Goal: Task Accomplishment & Management: Use online tool/utility

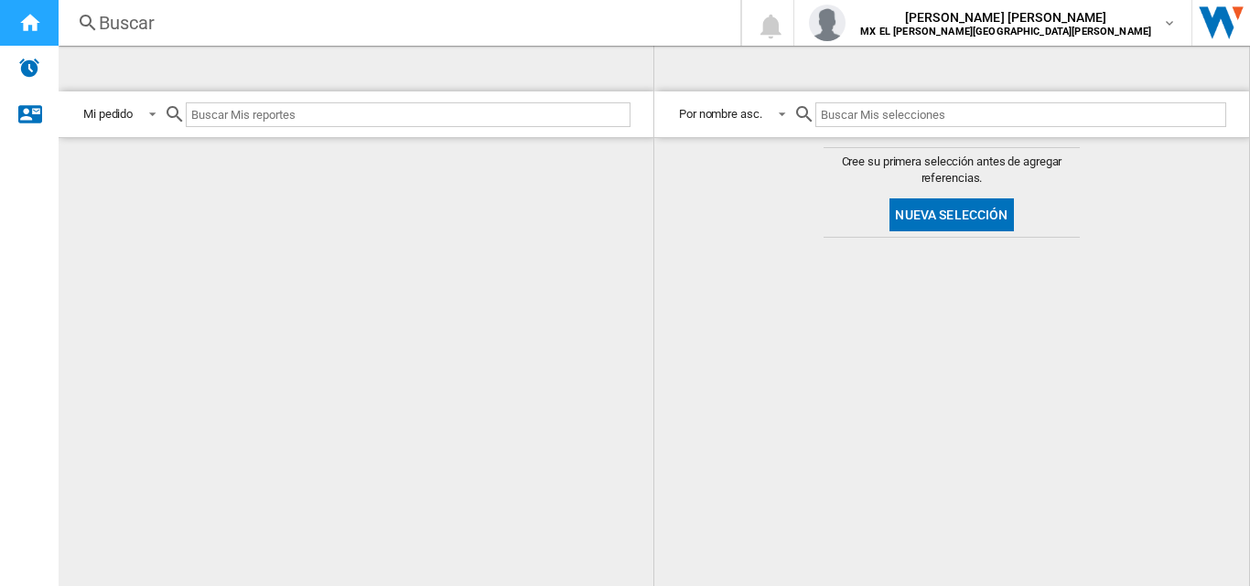
click at [24, 19] on ng-md-icon "Inicio" at bounding box center [29, 22] width 22 height 22
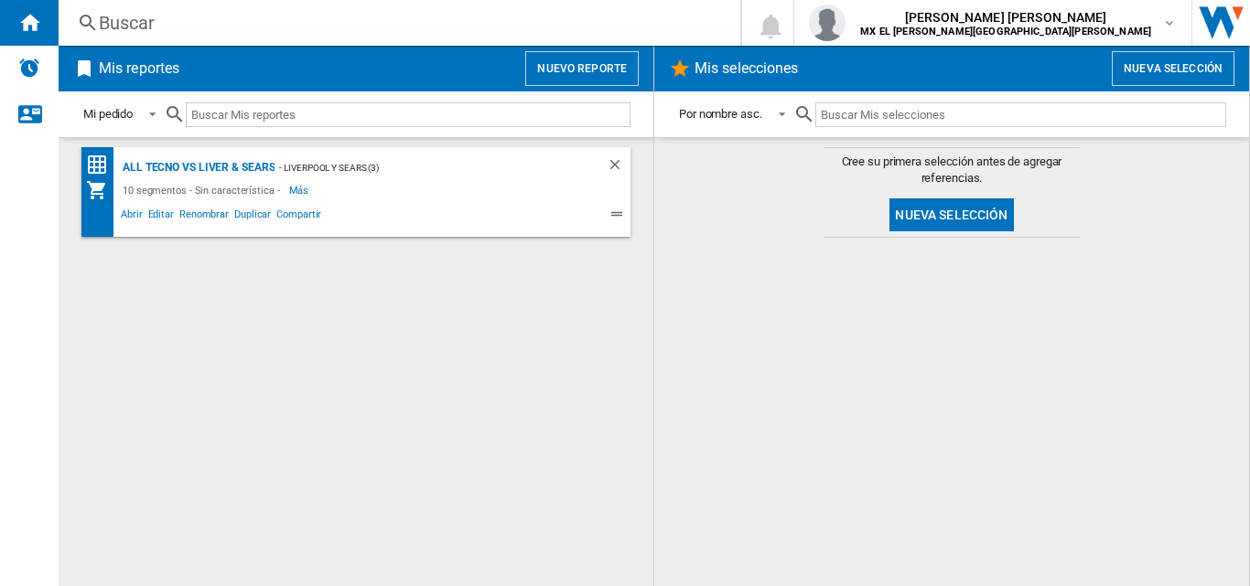
click at [600, 68] on button "Nuevo reporte" at bounding box center [581, 68] width 113 height 35
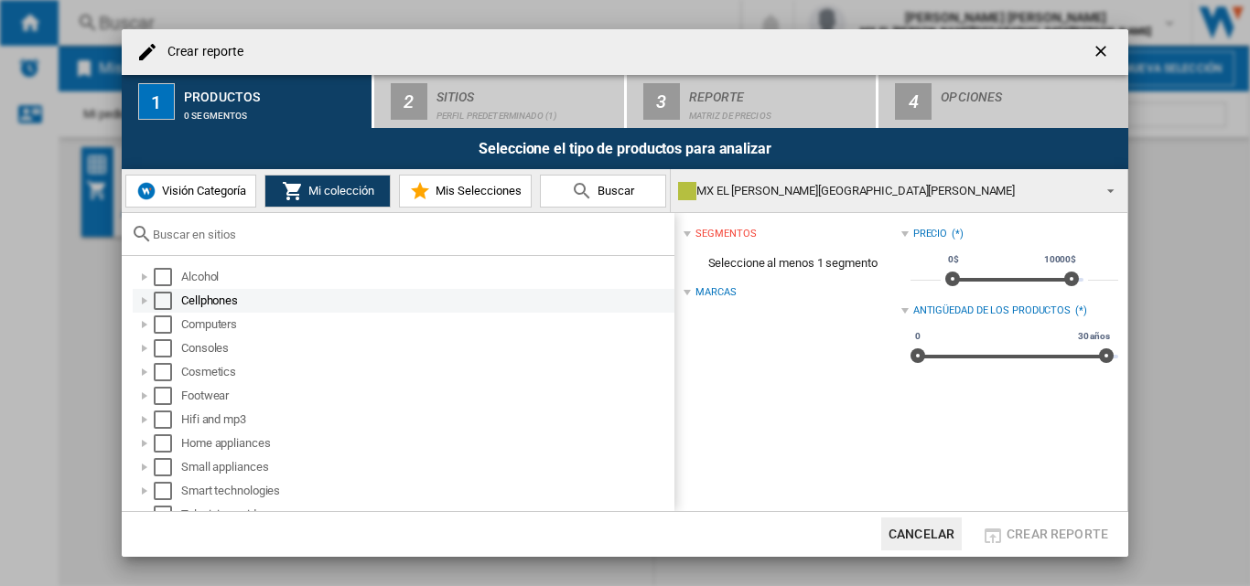
click at [165, 294] on div "Select" at bounding box center [163, 301] width 18 height 18
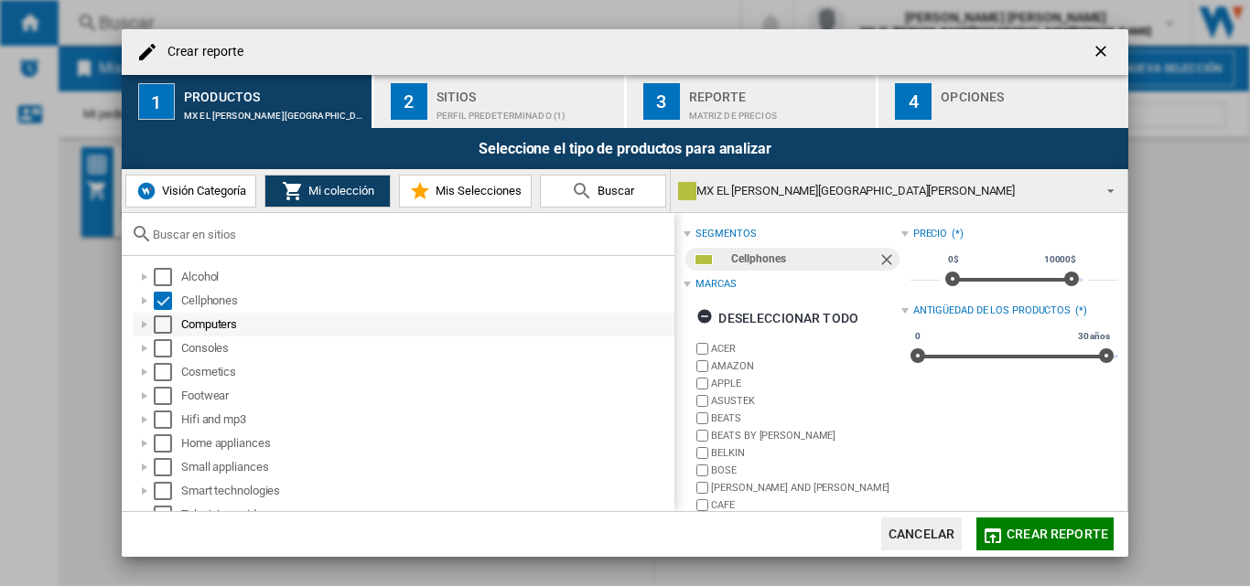
click at [164, 326] on div "Select" at bounding box center [163, 325] width 18 height 18
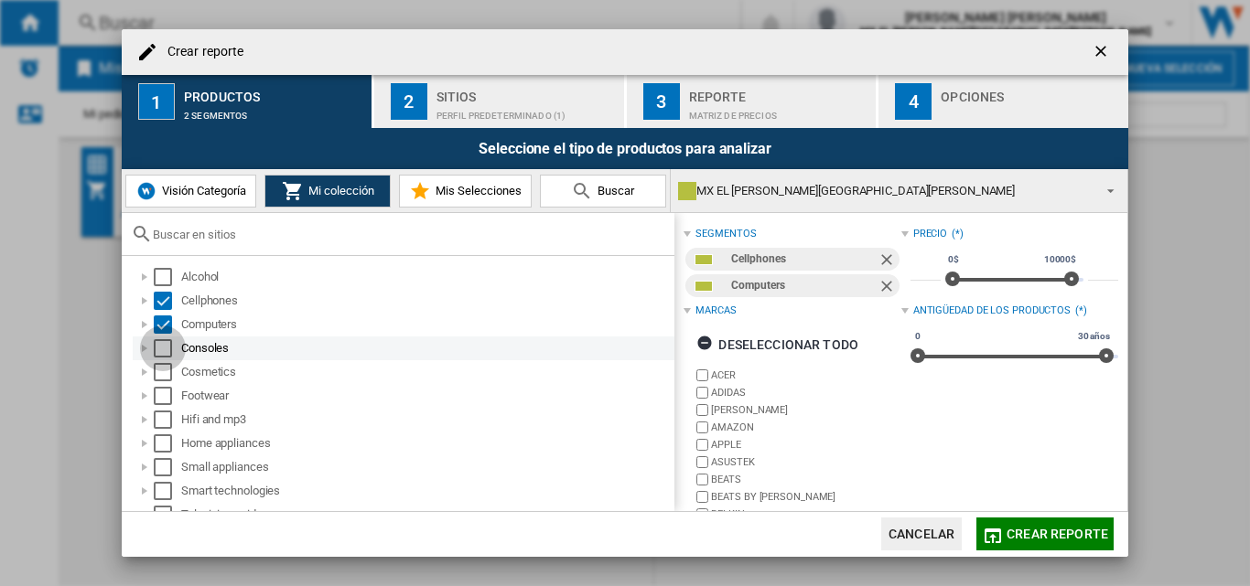
click at [157, 354] on div "Select" at bounding box center [163, 348] width 18 height 18
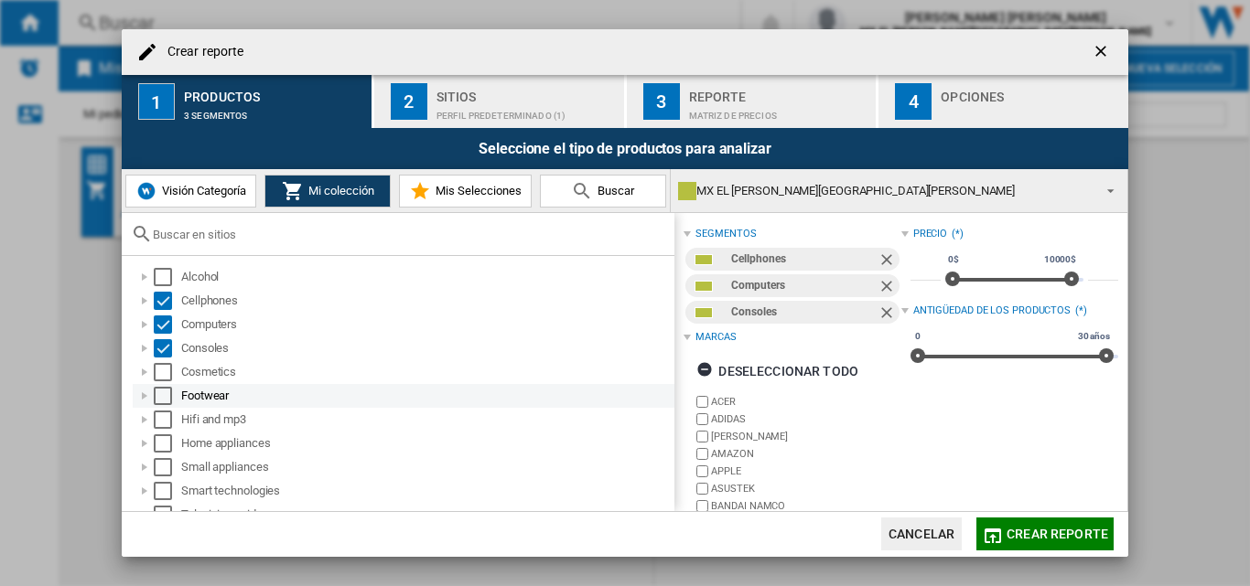
click at [166, 393] on div "Select" at bounding box center [163, 396] width 18 height 18
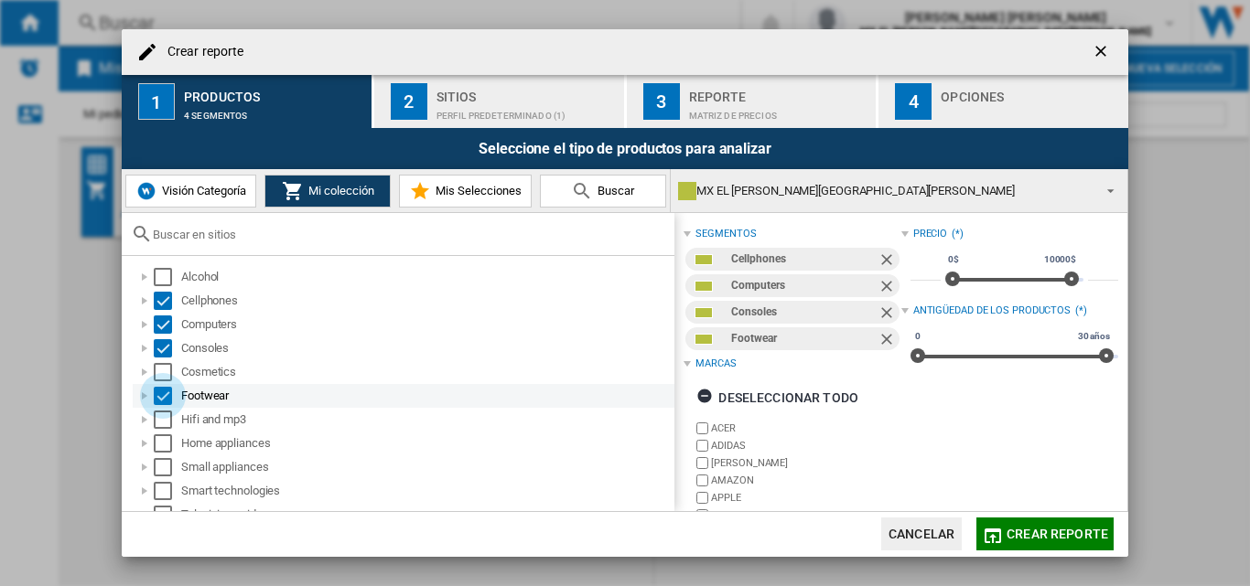
click at [164, 396] on div "Select" at bounding box center [163, 396] width 18 height 18
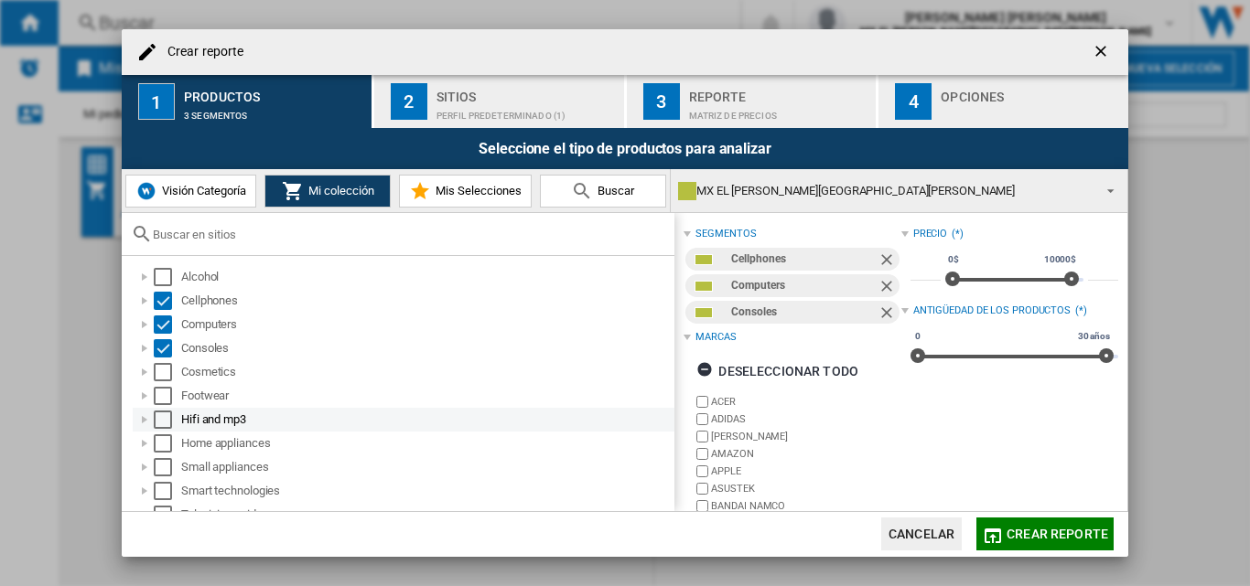
click at [161, 424] on div "Select" at bounding box center [163, 420] width 18 height 18
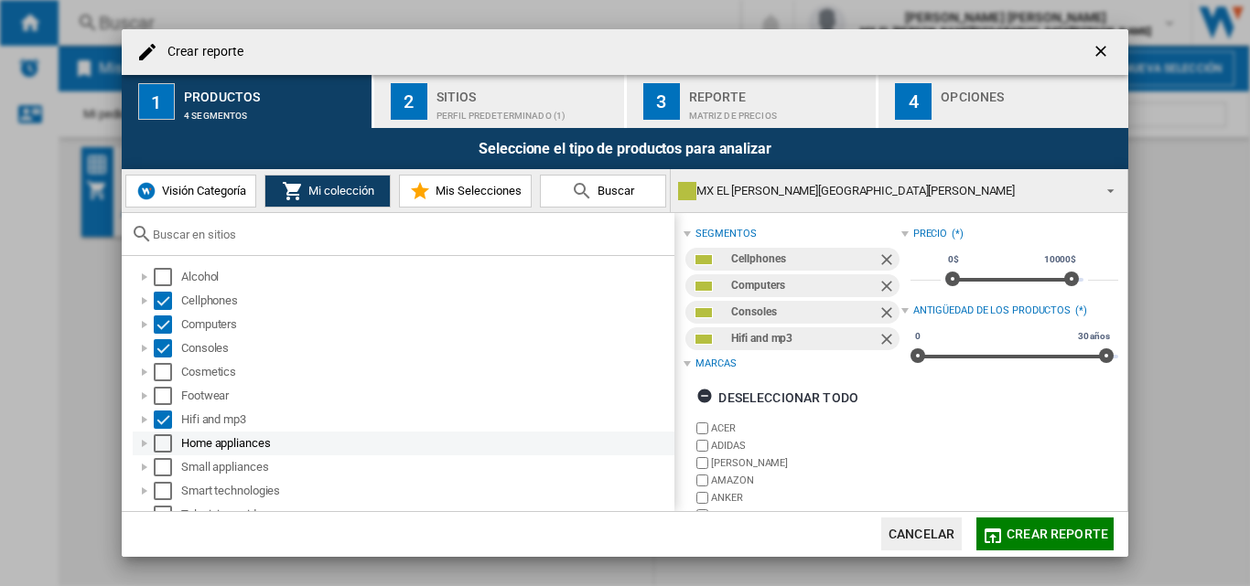
click at [162, 450] on div "Select" at bounding box center [163, 444] width 18 height 18
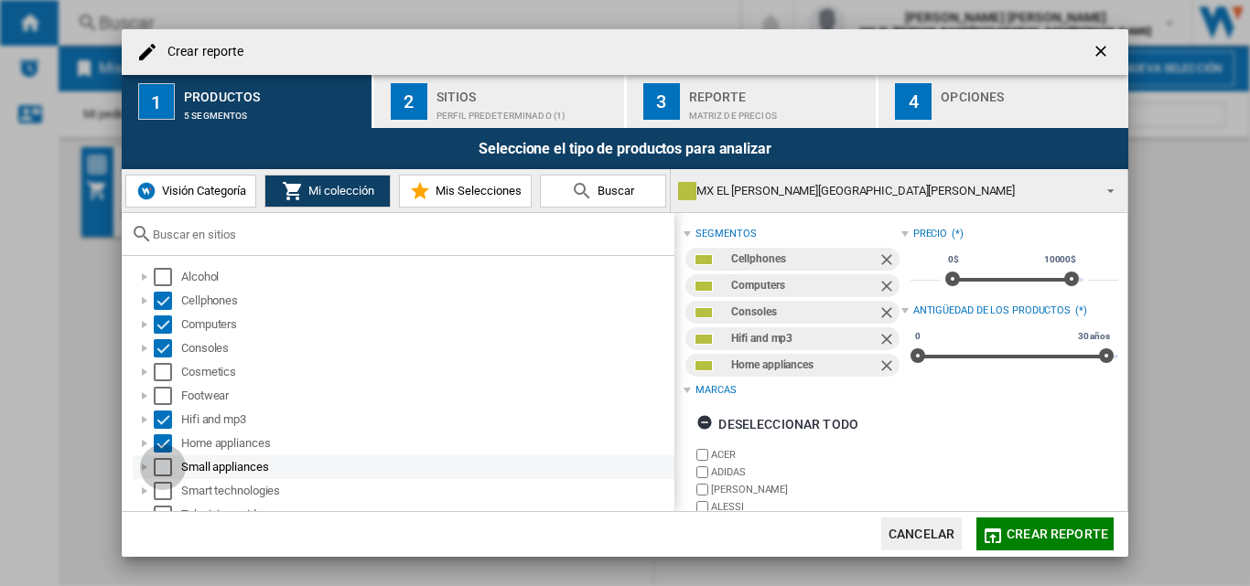
click at [162, 468] on div "Select" at bounding box center [163, 467] width 18 height 18
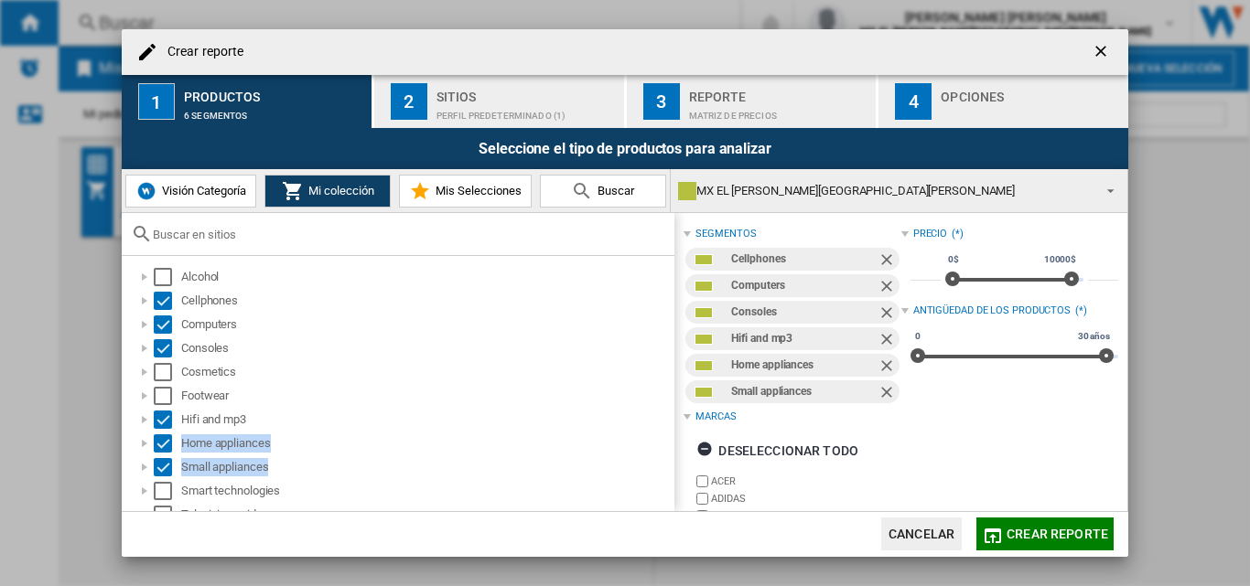
drag, startPoint x: 663, startPoint y: 417, endPoint x: 666, endPoint y: 463, distance: 45.8
click at [666, 463] on div "Alcohol Cellphones Computers Consoles Cosmetics Footwear Hifi and mp3 Home appl…" at bounding box center [398, 383] width 553 height 255
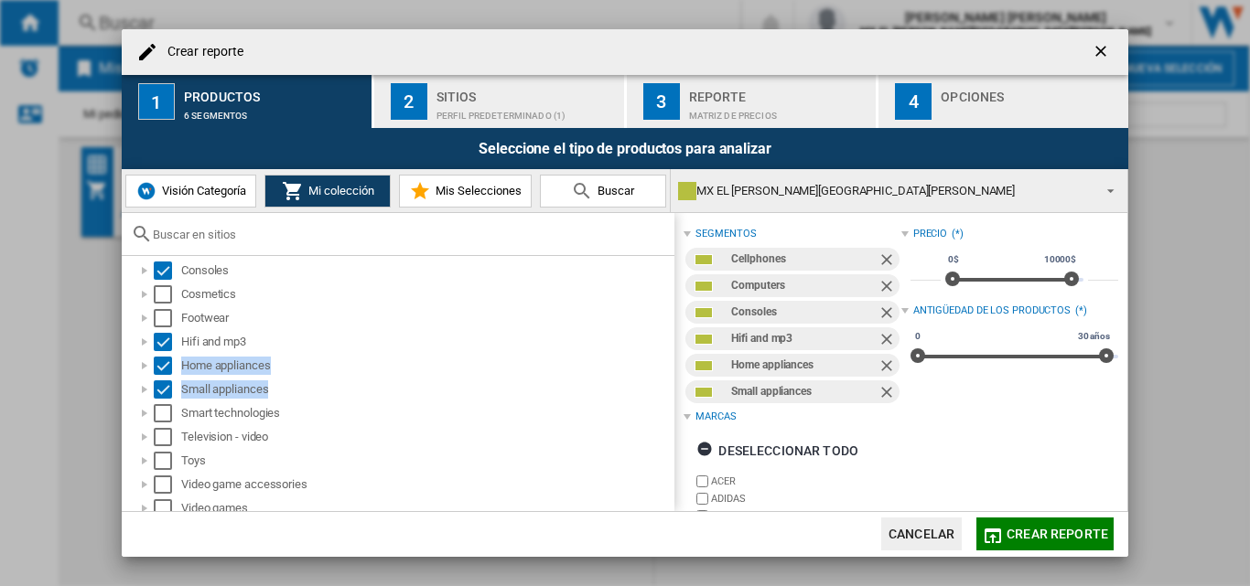
scroll to position [87, 0]
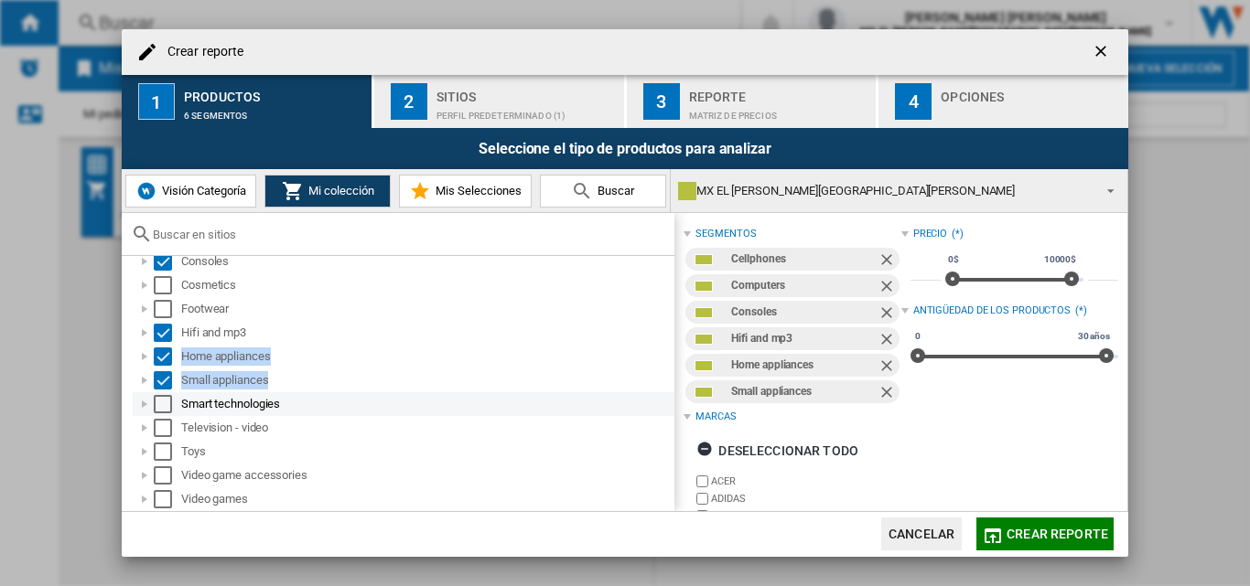
click at [157, 409] on div "Select" at bounding box center [163, 404] width 18 height 18
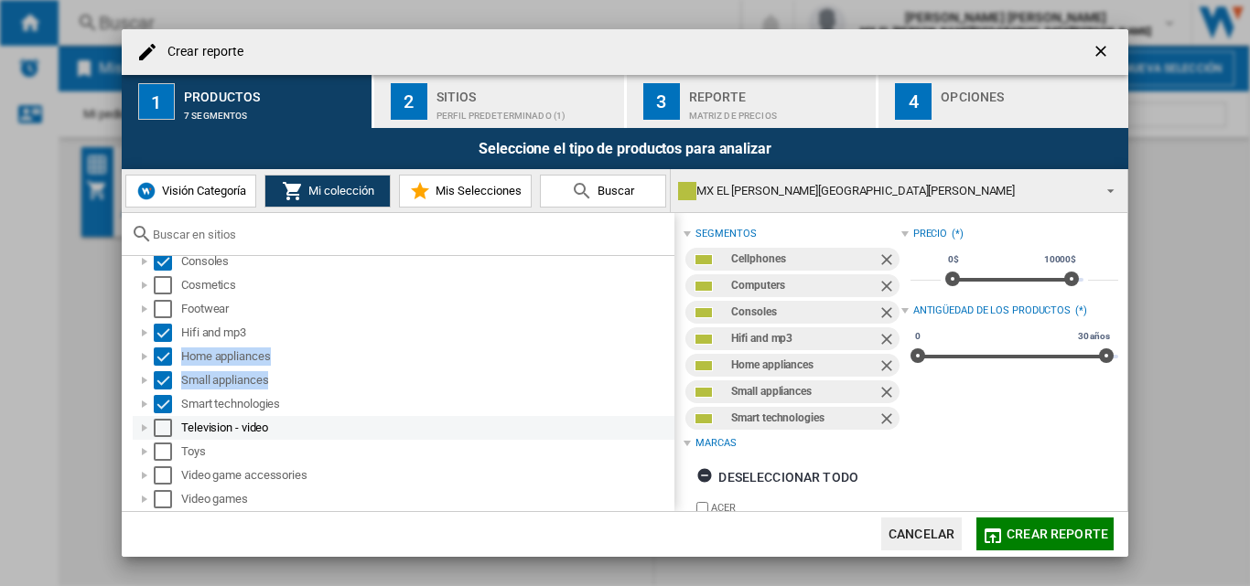
click at [158, 428] on div "Select" at bounding box center [163, 428] width 18 height 18
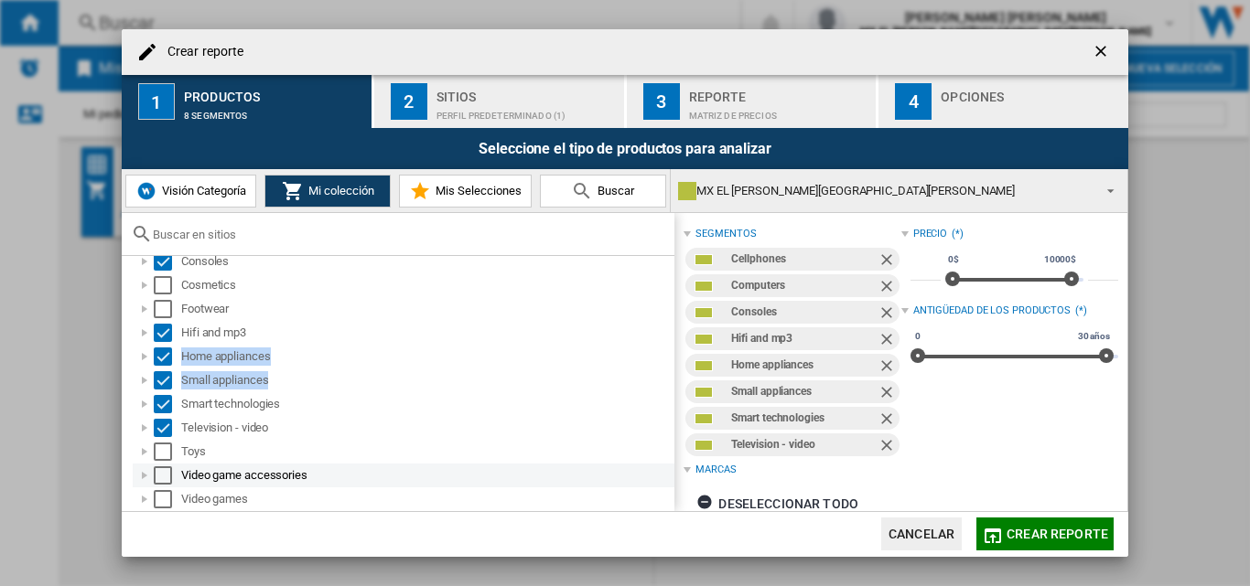
click at [166, 474] on div "Select" at bounding box center [163, 476] width 18 height 18
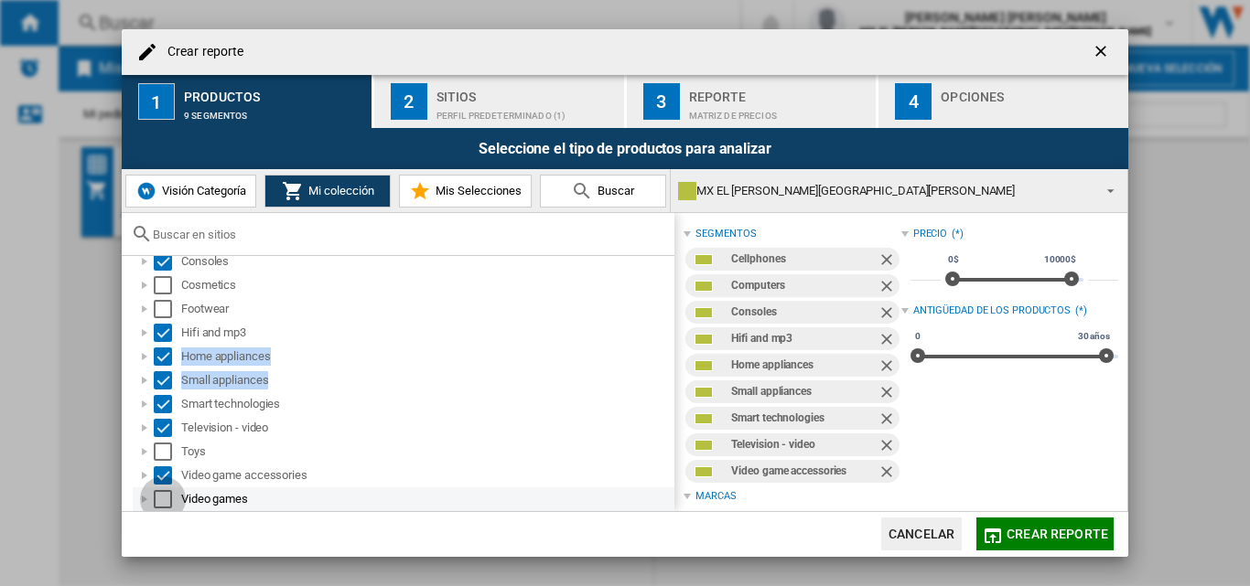
click at [162, 496] on div "Select" at bounding box center [163, 499] width 18 height 18
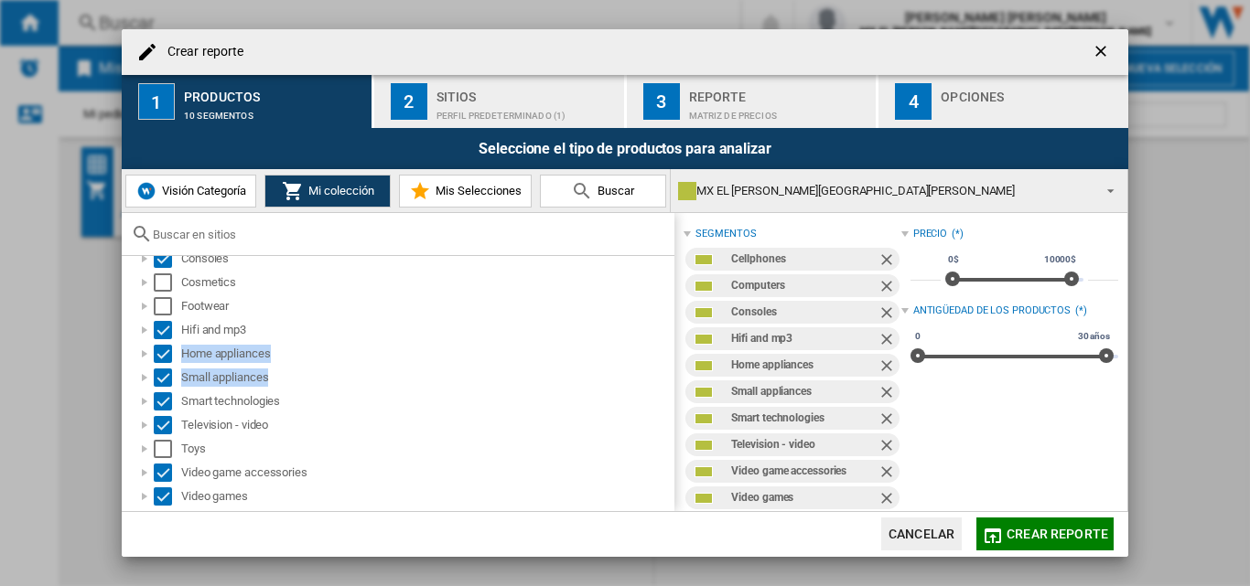
scroll to position [98, 0]
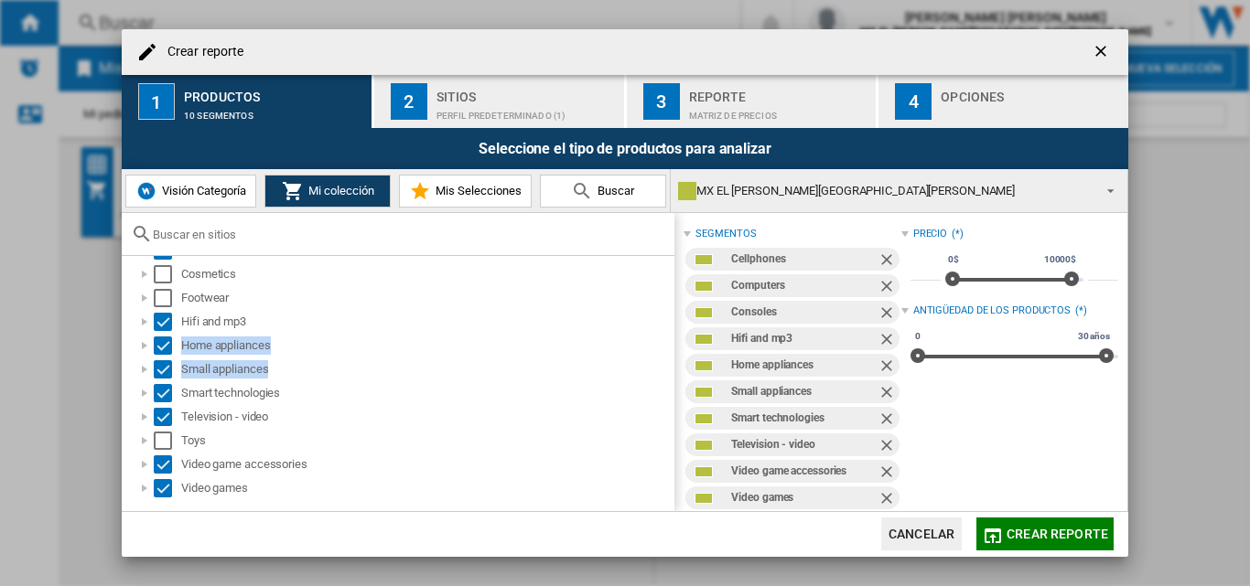
click at [443, 86] on div "Sitios" at bounding box center [526, 91] width 180 height 19
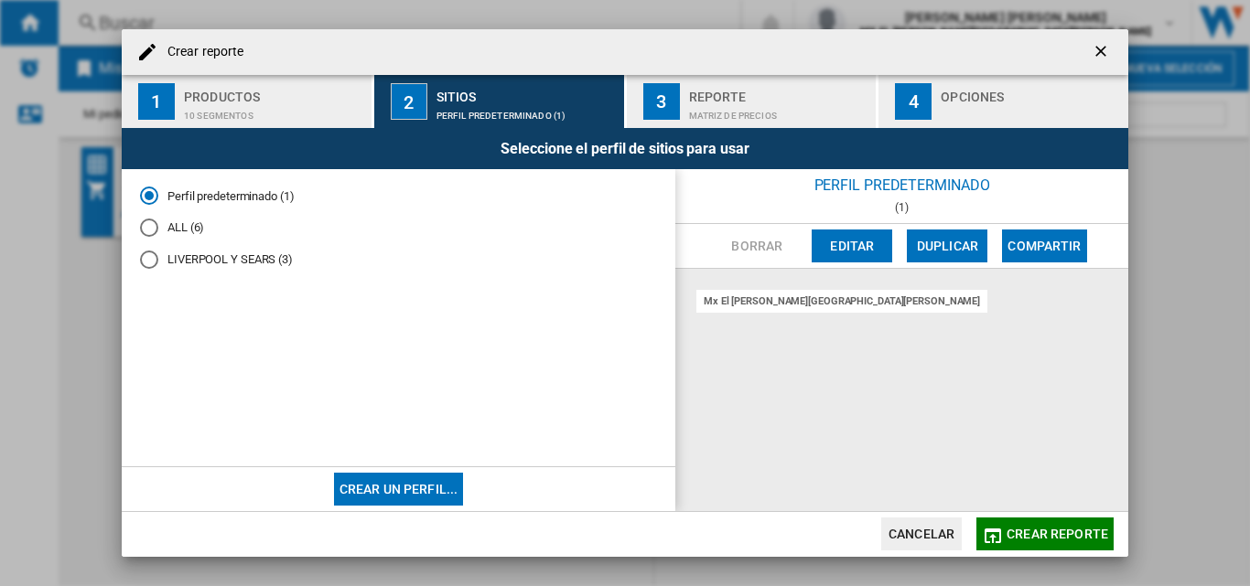
click at [145, 225] on div "ALL (6)" at bounding box center [149, 228] width 18 height 18
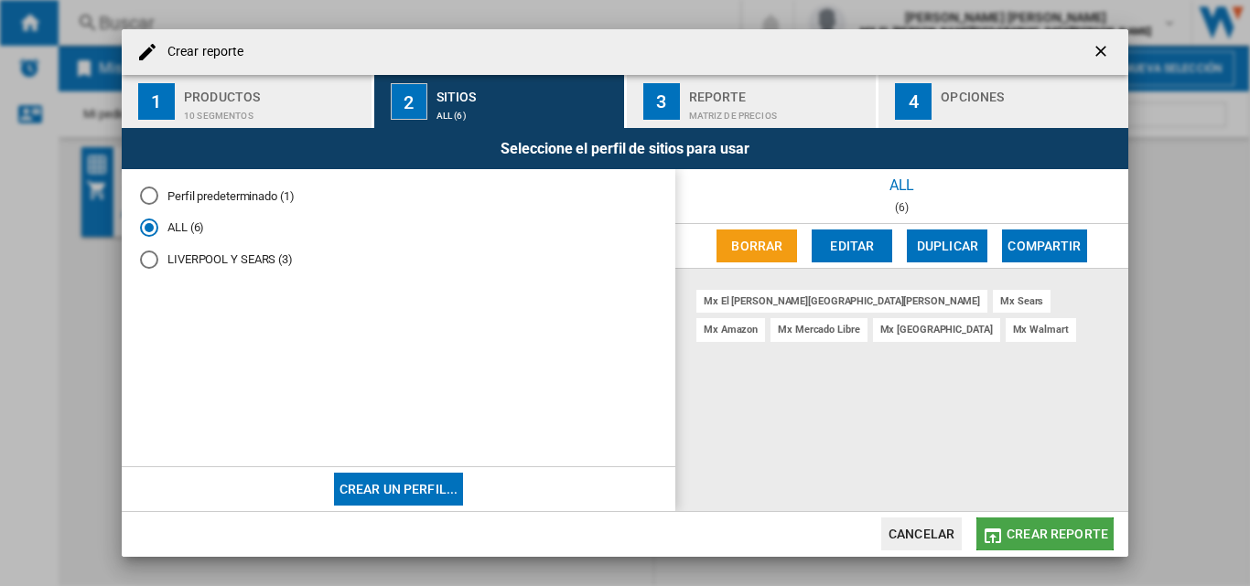
click at [1077, 527] on span "Crear reporte" at bounding box center [1057, 534] width 102 height 15
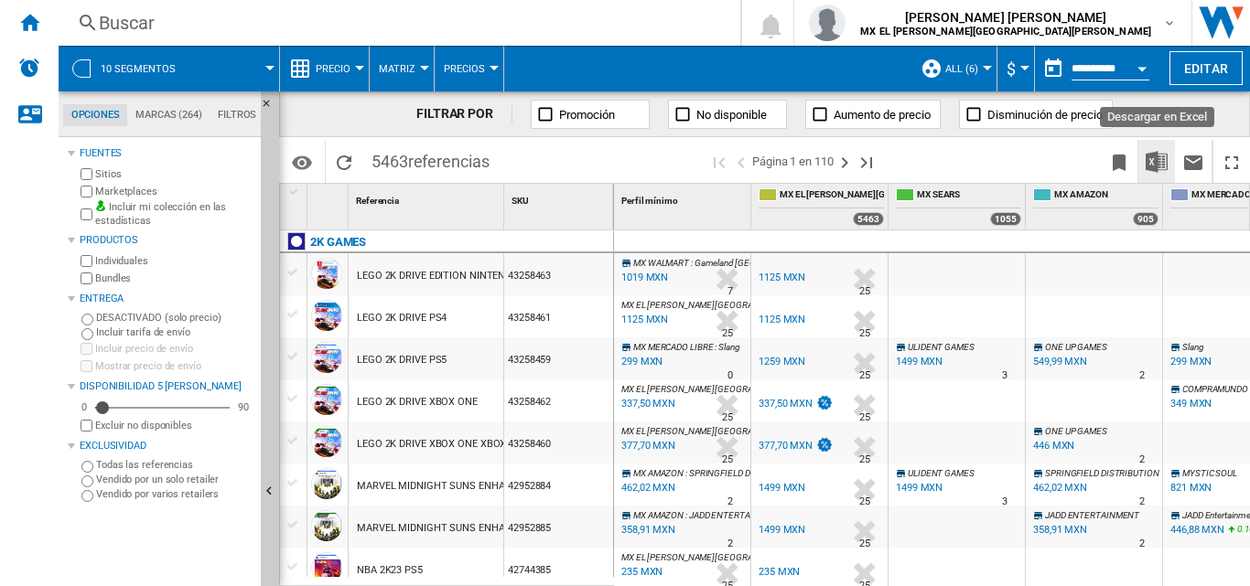
click at [1158, 165] on img "Descargar en Excel" at bounding box center [1156, 162] width 22 height 22
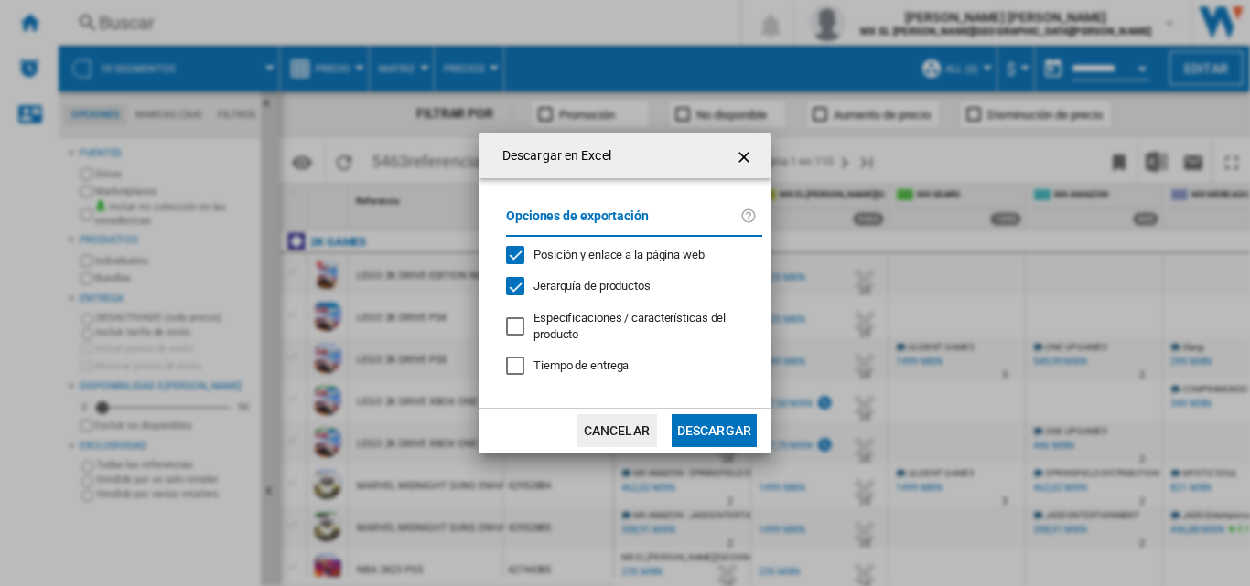
click at [698, 430] on button "Descargar" at bounding box center [713, 430] width 85 height 33
